Goal: Task Accomplishment & Management: Use online tool/utility

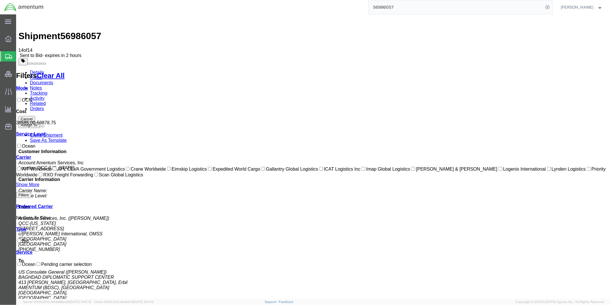
click at [423, 5] on input "56986057" at bounding box center [456, 7] width 175 height 14
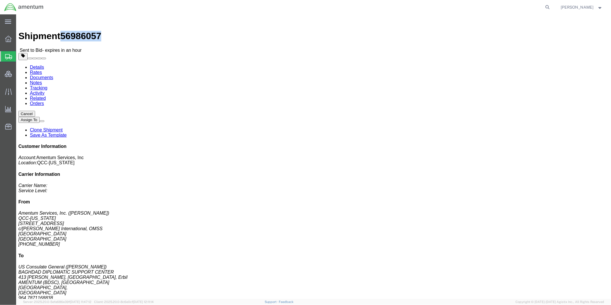
drag, startPoint x: 47, startPoint y: 6, endPoint x: 77, endPoint y: 7, distance: 30.8
click h1 "Shipment 56986057"
copy h1 "56986057"
click at [552, 5] on icon at bounding box center [548, 7] width 8 height 8
paste input "56986057"
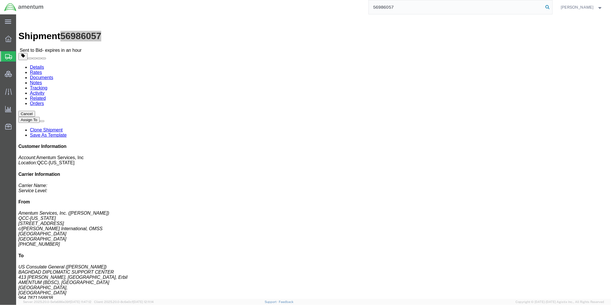
click at [552, 7] on icon at bounding box center [548, 7] width 8 height 8
type input "56986057"
click link "Rates"
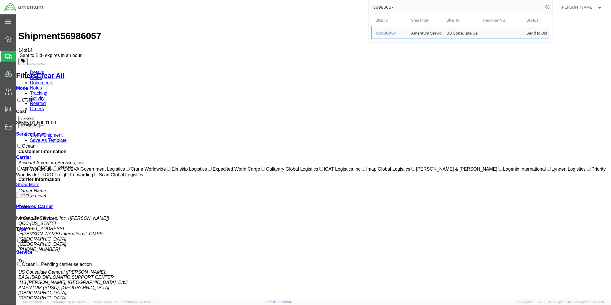
drag, startPoint x: 430, startPoint y: 9, endPoint x: 383, endPoint y: 6, distance: 46.7
click at [383, 6] on input "56986057" at bounding box center [456, 7] width 175 height 14
click at [581, 5] on span "[PERSON_NAME]" at bounding box center [577, 7] width 33 height 6
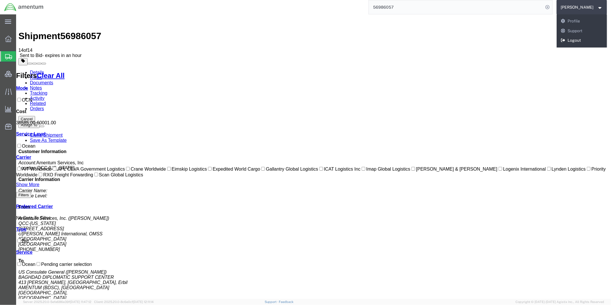
click at [587, 38] on link "Logout" at bounding box center [582, 41] width 51 height 10
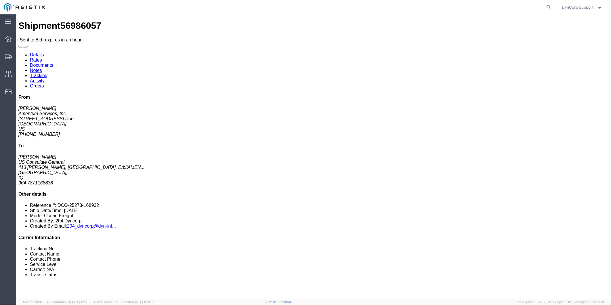
click link "Details"
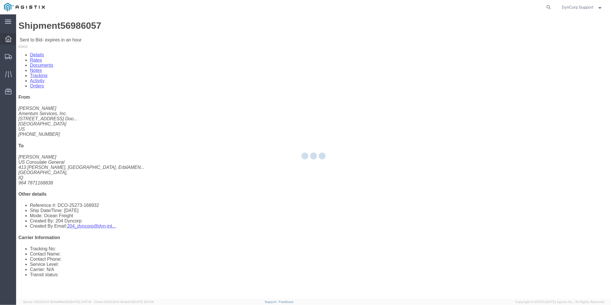
click at [7, 38] on icon at bounding box center [8, 39] width 6 height 6
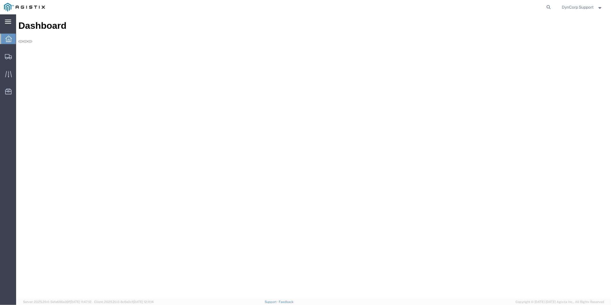
click at [10, 21] on icon at bounding box center [8, 22] width 6 height 4
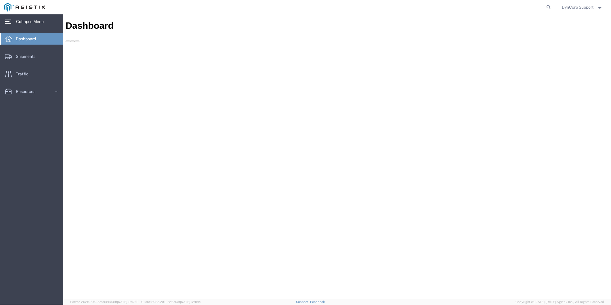
click at [21, 35] on span "Dashboard" at bounding box center [28, 39] width 24 height 12
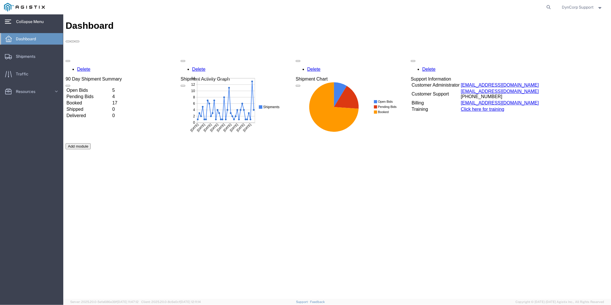
click at [90, 87] on td "Open Bids" at bounding box center [88, 90] width 45 height 6
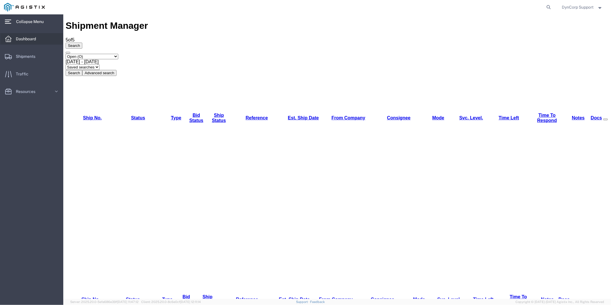
click at [23, 39] on span "Dashboard" at bounding box center [28, 39] width 24 height 12
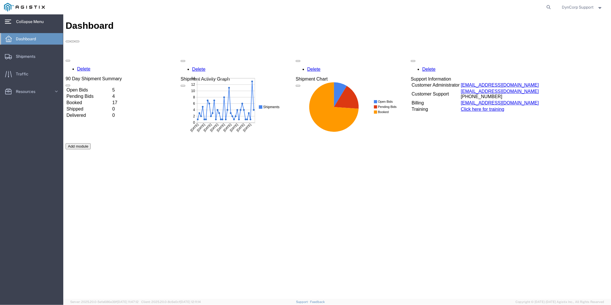
click at [81, 57] on div "Delete 90 Day Shipment Summary Open Bids 5 Pending Bids 4 Booked 17 Shipped 0 D…" at bounding box center [336, 143] width 543 height 173
click at [81, 87] on td "Open Bids" at bounding box center [88, 90] width 45 height 6
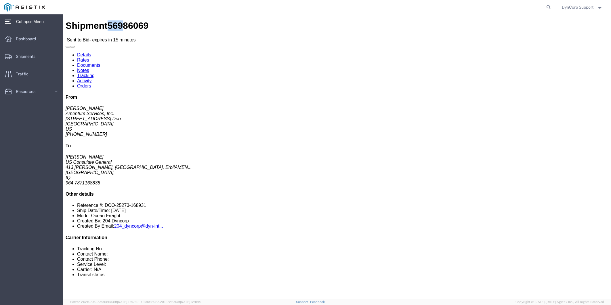
drag, startPoint x: 39, startPoint y: 3, endPoint x: 49, endPoint y: 6, distance: 10.7
click span "56986069"
click at [234, 10] on div at bounding box center [301, 7] width 505 height 14
click h4 "Ship From"
drag, startPoint x: 39, startPoint y: 5, endPoint x: 68, endPoint y: 6, distance: 29.9
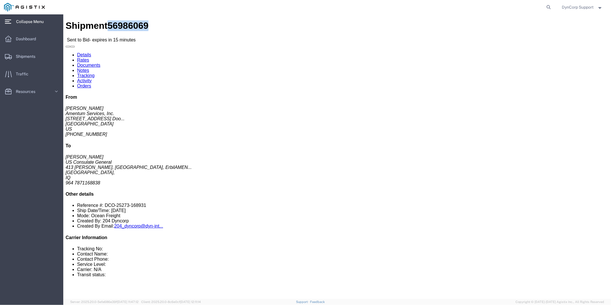
click span "56986069"
drag, startPoint x: 68, startPoint y: 6, endPoint x: 60, endPoint y: 5, distance: 8.8
copy span "56986069"
click at [571, 6] on span "DynCorp Support" at bounding box center [578, 7] width 32 height 6
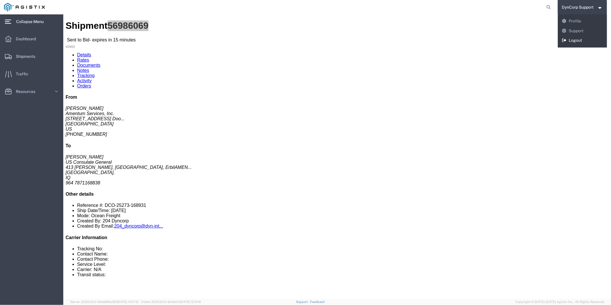
click at [569, 42] on link "Logout" at bounding box center [582, 41] width 49 height 10
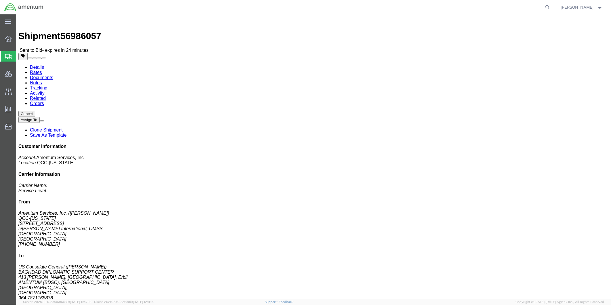
click link "Rates"
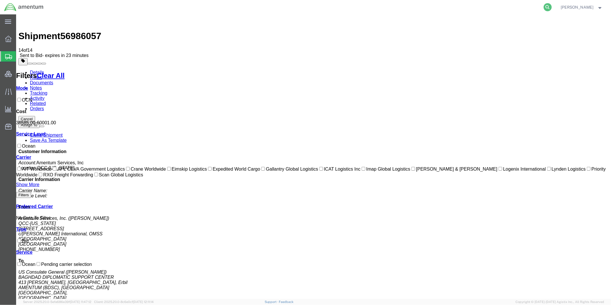
click at [552, 8] on icon at bounding box center [548, 7] width 8 height 8
click at [527, 7] on input "search" at bounding box center [456, 7] width 175 height 14
drag, startPoint x: 463, startPoint y: 7, endPoint x: 486, endPoint y: 7, distance: 23.0
click at [463, 8] on input "56986069" at bounding box center [456, 7] width 175 height 14
click at [552, 6] on icon at bounding box center [548, 7] width 8 height 8
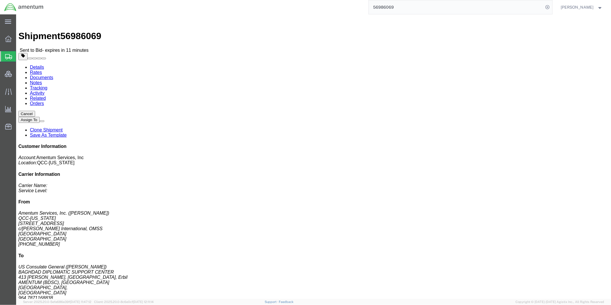
click link "Rates"
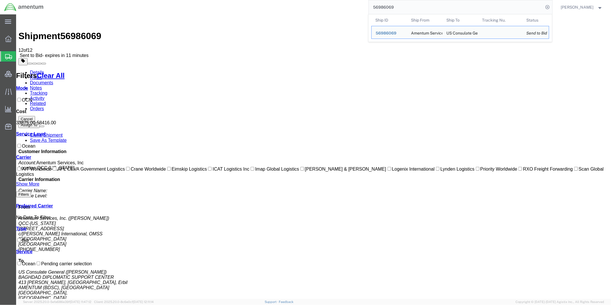
click at [434, 4] on input "56986069" at bounding box center [456, 7] width 175 height 14
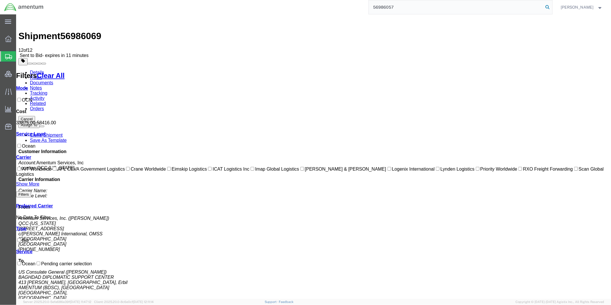
type input "56986057"
click at [552, 5] on icon at bounding box center [548, 7] width 8 height 8
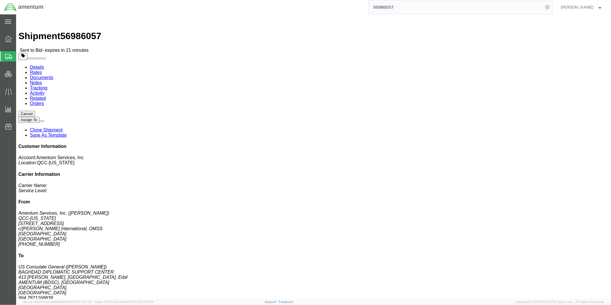
click link "Rates"
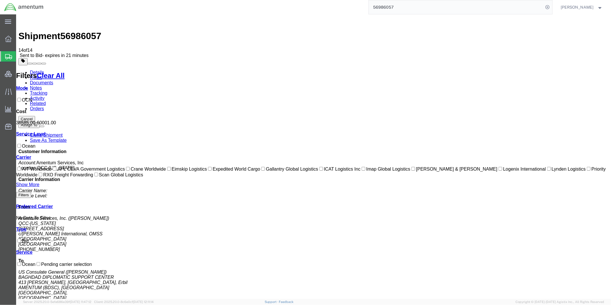
click at [589, 6] on span "[PERSON_NAME]" at bounding box center [577, 7] width 33 height 6
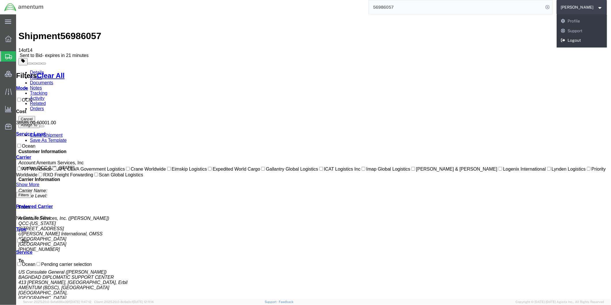
click at [582, 36] on link "Logout" at bounding box center [582, 41] width 51 height 10
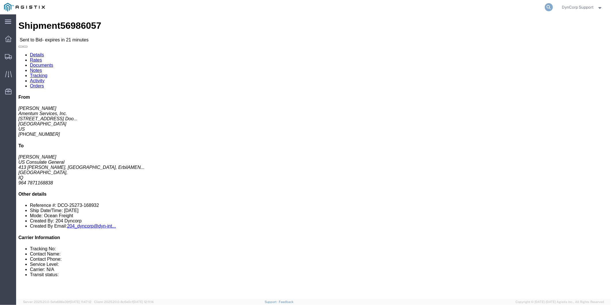
click at [546, 8] on icon at bounding box center [549, 7] width 8 height 8
click at [486, 7] on input "search" at bounding box center [457, 7] width 175 height 14
paste input "56986069"
type input "56986069"
click at [547, 10] on icon at bounding box center [549, 7] width 8 height 8
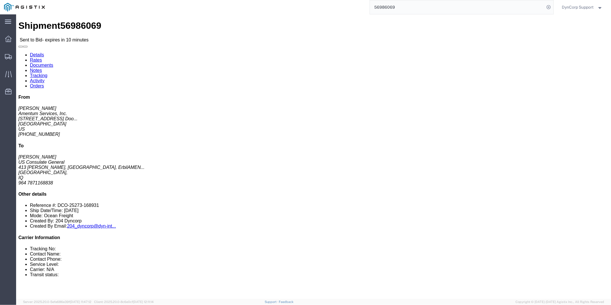
click link "Enter / Modify Bid"
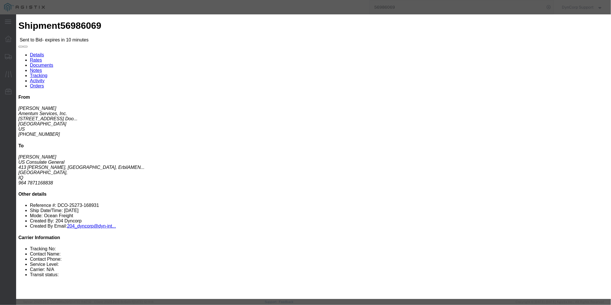
click select "Select Crane Worldwide [PERSON_NAME] International"
select select "141"
click select "Select Crane Worldwide [PERSON_NAME] International"
click select "Select 2 Day AM Service 2 Day PM 2 Day Service 3 - 5 Day 3 Day PM 3 Day Service…"
select select "1179"
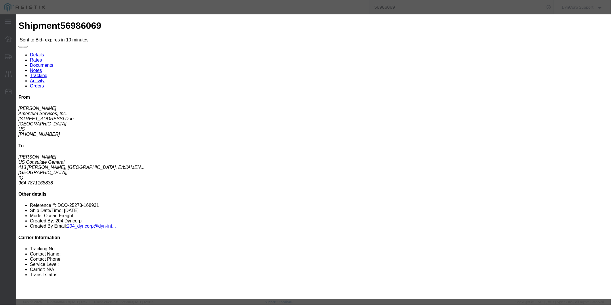
click select "Select 2 Day AM Service 2 Day PM 2 Day Service 3 - 5 Day 3 Day PM 3 Day Service…"
click input "text"
type input "56986069"
click input "number"
type input "39983"
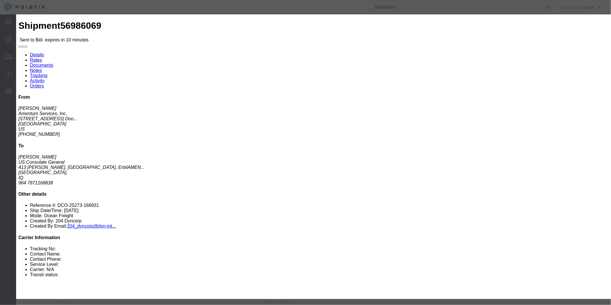
click textarea
type textarea "DTD P3 Service"
click button "Submit"
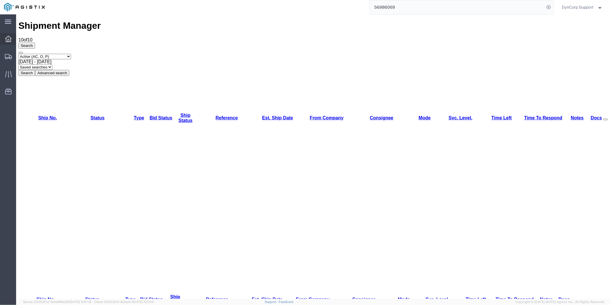
click at [9, 40] on icon at bounding box center [8, 39] width 6 height 6
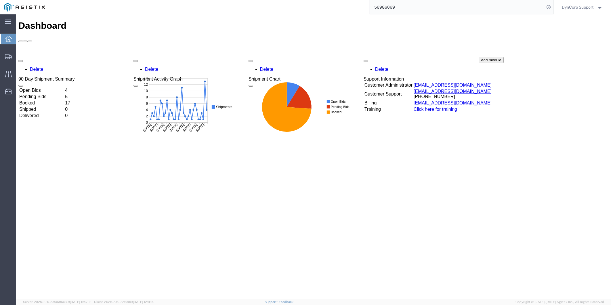
click at [39, 87] on td "Open Bids" at bounding box center [41, 90] width 45 height 6
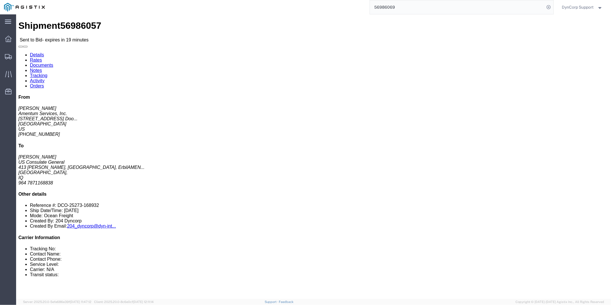
click link "Enter / Modify Bid"
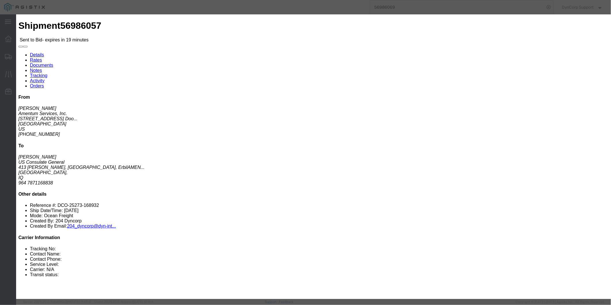
click select "Select Crane Worldwide [PERSON_NAME] International"
select select "141"
click select "Select Crane Worldwide [PERSON_NAME] International"
click select "Select 2 Day AM Service 2 Day PM 2 Day Service 3 - 5 Day 3 Day PM 3 Day Service…"
select select "1179"
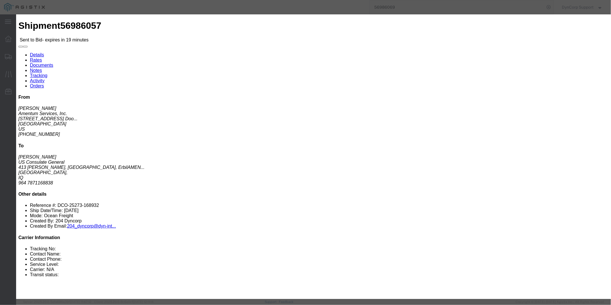
click select "Select 2 Day AM Service 2 Day PM 2 Day Service 3 - 5 Day 3 Day PM 3 Day Service…"
click input "text"
type input "56986057"
click input "number"
type input "42985.65"
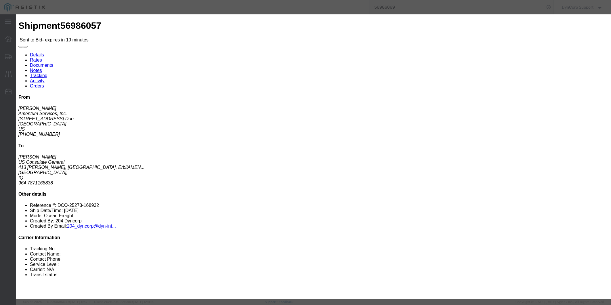
click textarea
type textarea "d"
type textarea "DTD P3 service"
click button "Submit"
